Goal: Transaction & Acquisition: Purchase product/service

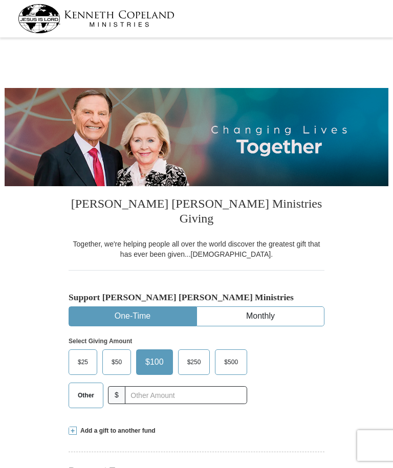
select select "VA"
click at [118, 354] on span "$50" at bounding box center [116, 361] width 20 height 15
click at [0, 0] on input "$50" at bounding box center [0, 0] width 0 height 0
click at [85, 354] on span "$25" at bounding box center [83, 361] width 20 height 15
click at [0, 0] on input "$25" at bounding box center [0, 0] width 0 height 0
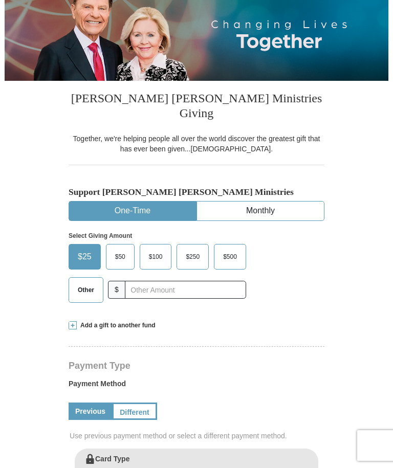
scroll to position [112, 0]
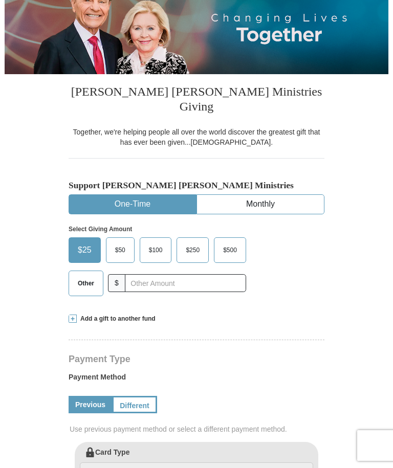
click at [68, 308] on form "Kenneth Copeland Ministries Giving Together, we're helping people all over the …" at bounding box center [196, 461] width 383 height 1065
click at [77, 314] on span "Add a gift to another fund" at bounding box center [116, 318] width 79 height 9
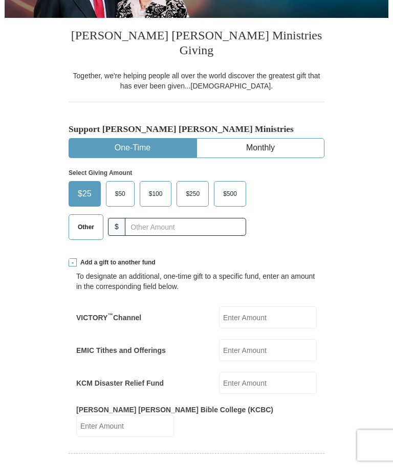
scroll to position [169, 0]
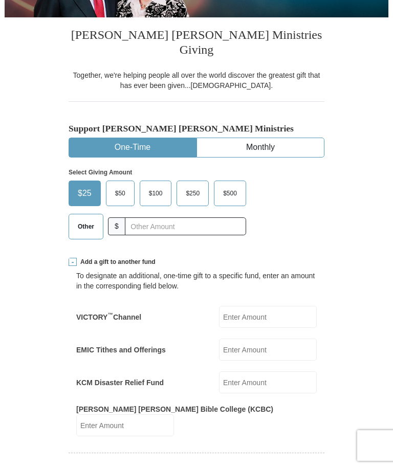
click at [267, 306] on input "VICTORY ™ Channel" at bounding box center [268, 317] width 98 height 22
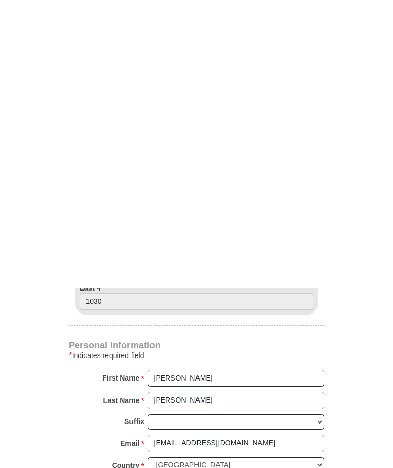
scroll to position [767, 0]
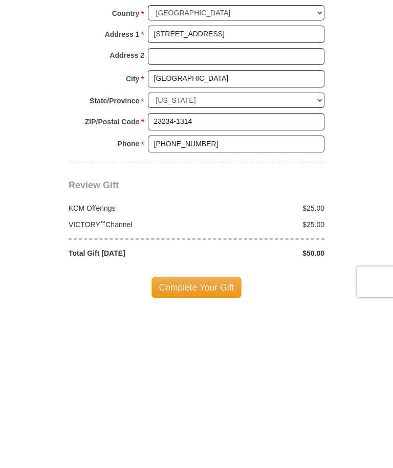
type input "25.00"
click at [187, 440] on span "Complete Your Gift" at bounding box center [196, 450] width 90 height 21
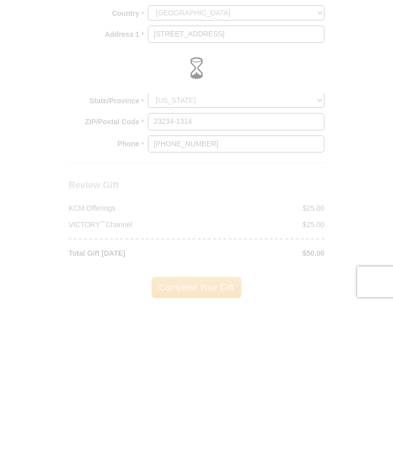
scroll to position [930, 0]
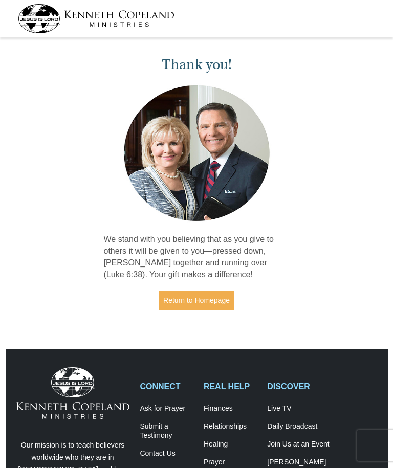
click at [193, 298] on link "Return to Homepage" at bounding box center [196, 300] width 76 height 20
